Goal: Task Accomplishment & Management: Manage account settings

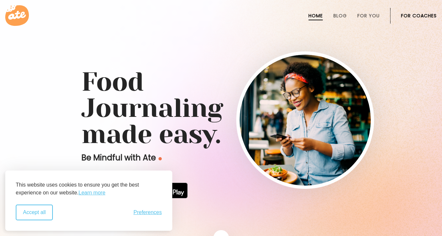
click at [33, 215] on button "Accept all" at bounding box center [34, 213] width 37 height 16
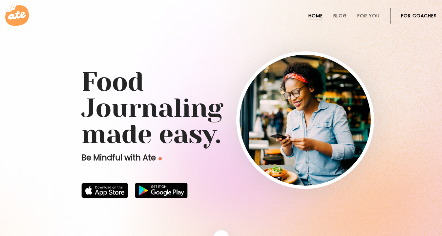
click at [347, 13] on ul "Home Blog For You For Coaches" at bounding box center [363, 16] width 147 height 16
click at [344, 14] on link "Blog" at bounding box center [339, 15] width 13 height 5
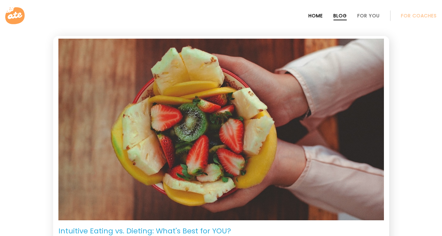
click at [318, 15] on link "Home" at bounding box center [315, 15] width 14 height 5
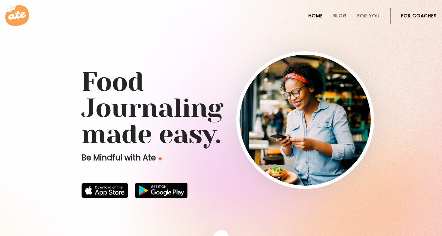
click at [20, 26] on icon at bounding box center [17, 15] width 24 height 21
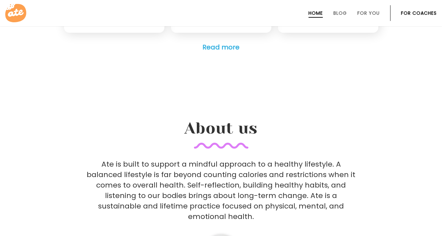
scroll to position [1752, 0]
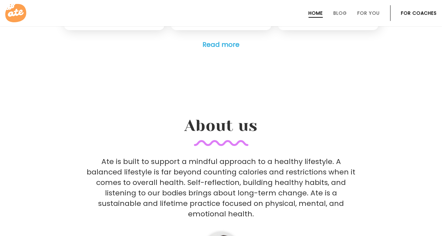
click at [369, 17] on li "For You" at bounding box center [368, 13] width 22 height 16
click at [410, 18] on li "For Coaches" at bounding box center [419, 13] width 36 height 16
click at [410, 13] on link "For Coaches" at bounding box center [419, 12] width 36 height 5
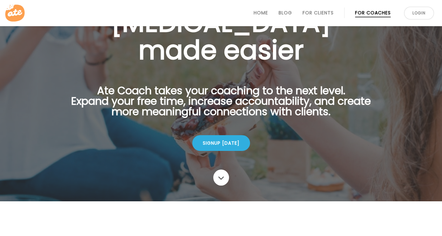
scroll to position [94, 0]
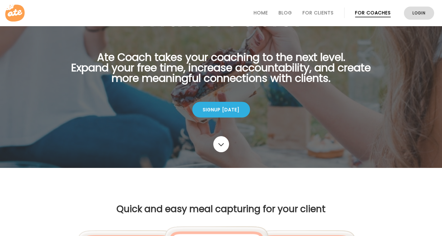
click at [416, 17] on link "Login" at bounding box center [419, 13] width 30 height 13
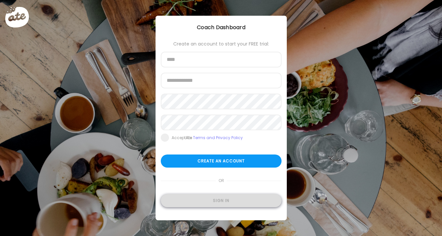
click at [217, 202] on div "Sign in" at bounding box center [221, 200] width 121 height 13
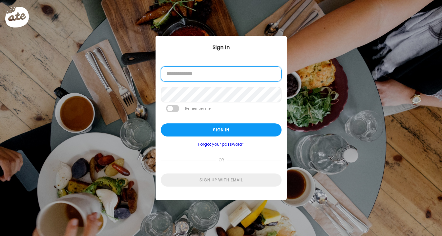
click at [206, 76] on input "email" at bounding box center [221, 74] width 121 height 15
type input "**********"
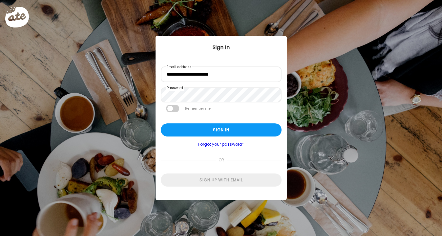
click at [177, 110] on span at bounding box center [172, 109] width 13 height 8
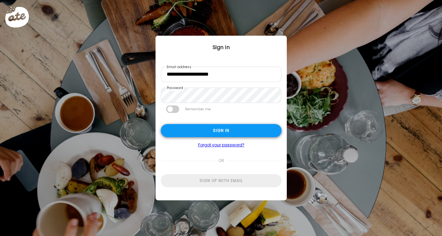
click at [202, 128] on div "Sign in" at bounding box center [221, 130] width 121 height 13
type input "**********"
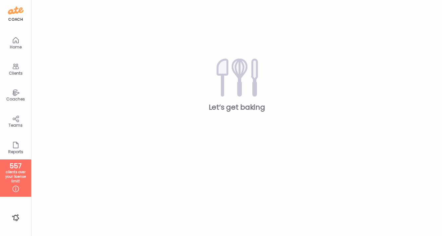
type input "**********"
click at [13, 93] on icon at bounding box center [16, 93] width 8 height 8
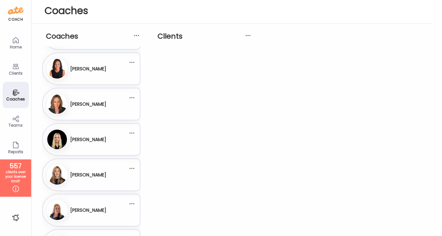
scroll to position [30, 0]
click at [98, 176] on h3 "[PERSON_NAME]" at bounding box center [88, 174] width 36 height 7
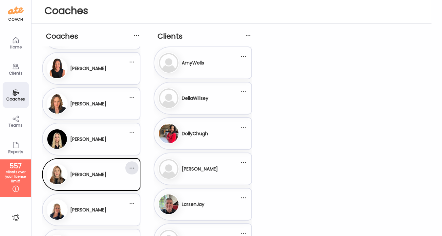
click at [132, 167] on div at bounding box center [131, 168] width 13 height 13
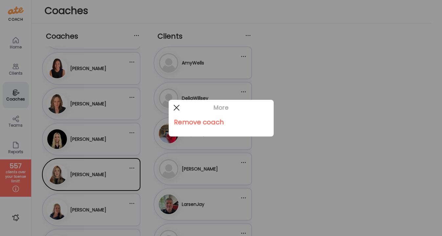
click at [176, 106] on div at bounding box center [176, 107] width 13 height 13
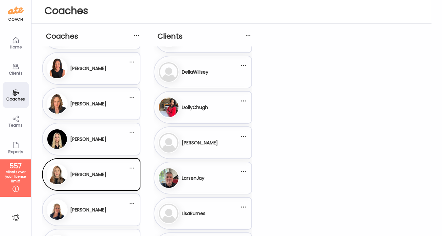
scroll to position [27, 0]
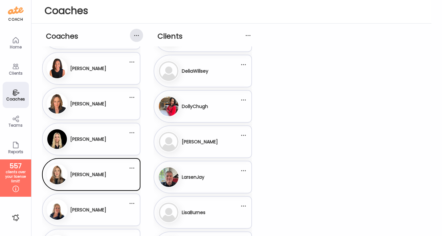
click at [139, 35] on div at bounding box center [136, 35] width 13 height 13
click at [136, 35] on div at bounding box center [136, 35] width 13 height 13
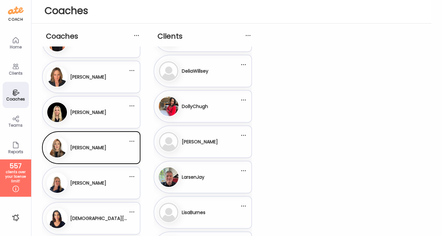
scroll to position [57, 0]
click at [98, 154] on div "[PERSON_NAME]" at bounding box center [88, 148] width 36 height 16
click at [205, 134] on div at bounding box center [220, 118] width 31 height 31
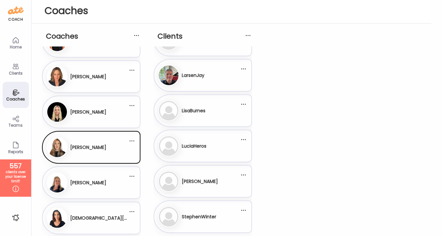
scroll to position [140, 0]
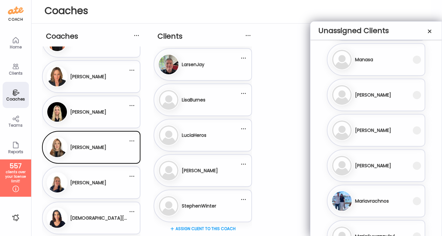
scroll to position [14961, 0]
click at [410, 135] on div "Ma [PERSON_NAME]" at bounding box center [371, 130] width 81 height 21
click at [428, 32] on div at bounding box center [429, 31] width 13 height 13
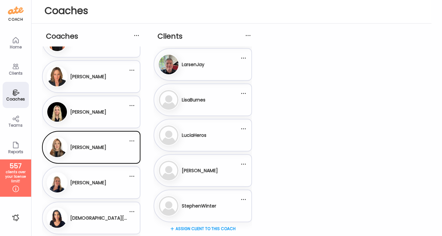
click at [13, 75] on div "Clients" at bounding box center [16, 73] width 24 height 4
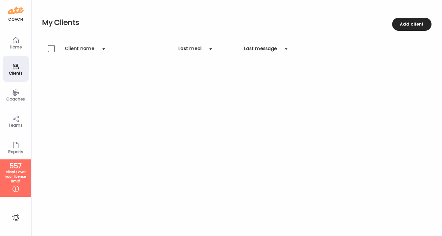
click at [59, 47] on div "Client name Last meal Last message" at bounding box center [236, 53] width 389 height 16
click at [54, 48] on div at bounding box center [51, 48] width 7 height 7
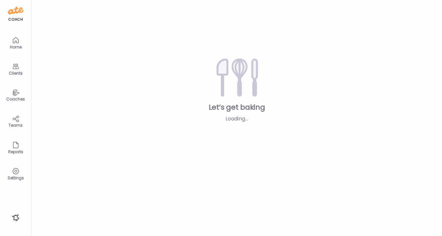
type input "**********"
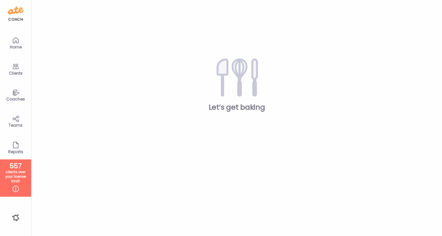
type input "**********"
click at [14, 92] on icon at bounding box center [16, 93] width 8 height 8
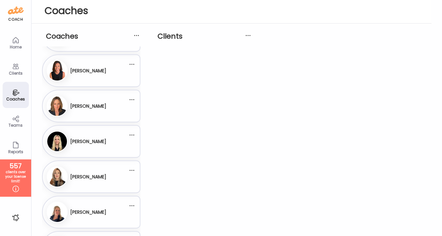
scroll to position [108, 0]
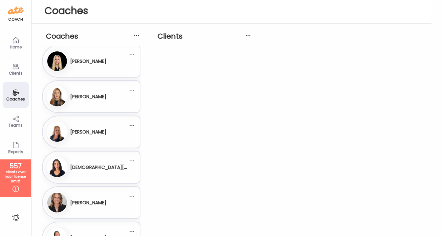
click at [106, 103] on div "[PERSON_NAME]" at bounding box center [88, 97] width 36 height 16
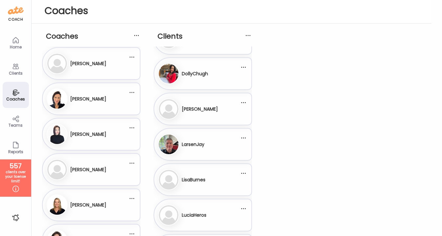
scroll to position [732, 0]
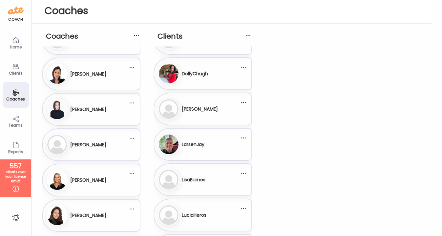
click at [105, 111] on div "Ra [PERSON_NAME]" at bounding box center [87, 109] width 81 height 21
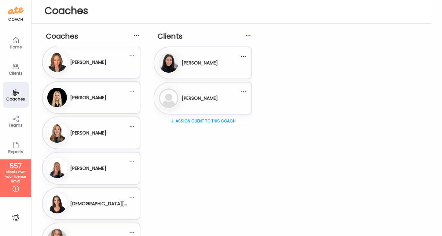
scroll to position [70, 0]
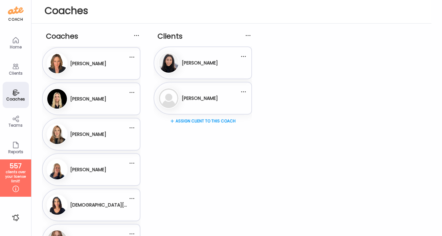
click at [97, 133] on h3 "[PERSON_NAME]" at bounding box center [88, 134] width 36 height 7
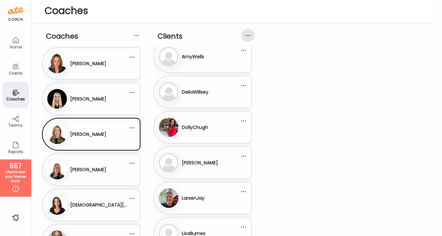
scroll to position [7, 0]
click at [248, 37] on div at bounding box center [247, 35] width 13 height 13
click at [247, 33] on div at bounding box center [247, 35] width 13 height 13
click at [286, 48] on div "Coaches An [PERSON_NAME] Bo [PERSON_NAME] Bo" at bounding box center [236, 151] width 389 height 254
click at [247, 36] on div at bounding box center [247, 35] width 13 height 13
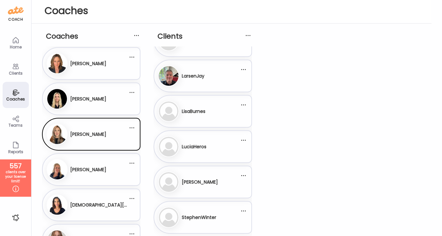
scroll to position [140, 0]
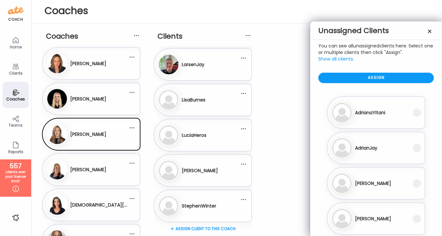
click at [347, 60] on span "Show all clients." at bounding box center [336, 59] width 36 height 7
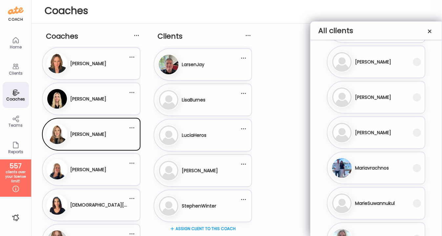
scroll to position [17400, 0]
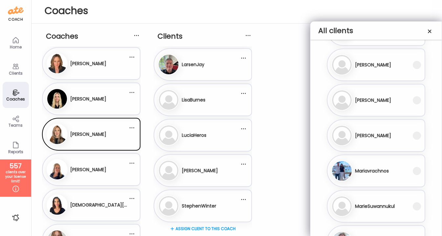
click at [370, 109] on div "Ma [PERSON_NAME]" at bounding box center [371, 100] width 81 height 21
click at [400, 102] on div "Ma [PERSON_NAME]" at bounding box center [371, 100] width 81 height 21
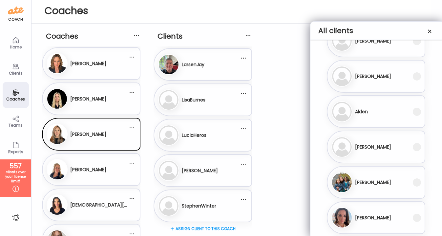
scroll to position [0, 0]
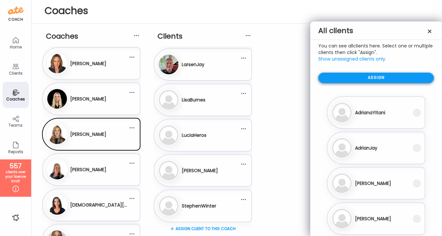
click at [393, 77] on div "Assign" at bounding box center [375, 78] width 115 height 10
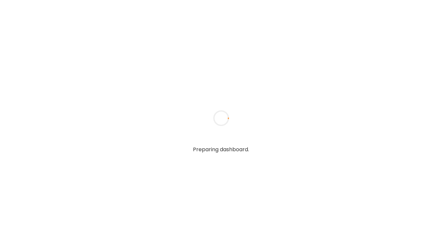
type input "**********"
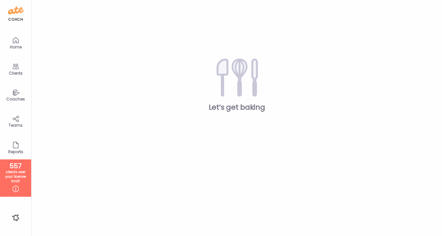
type input "**********"
click at [13, 94] on icon at bounding box center [15, 93] width 7 height 6
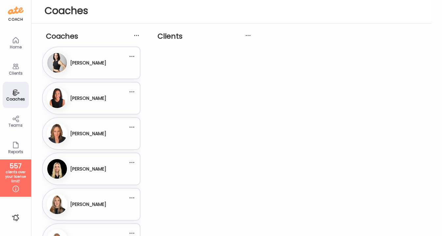
click at [89, 197] on div "[PERSON_NAME]" at bounding box center [88, 205] width 36 height 16
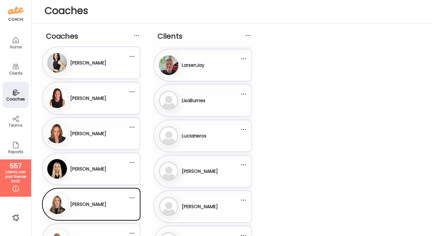
scroll to position [175, 0]
